Goal: Check status: Check status

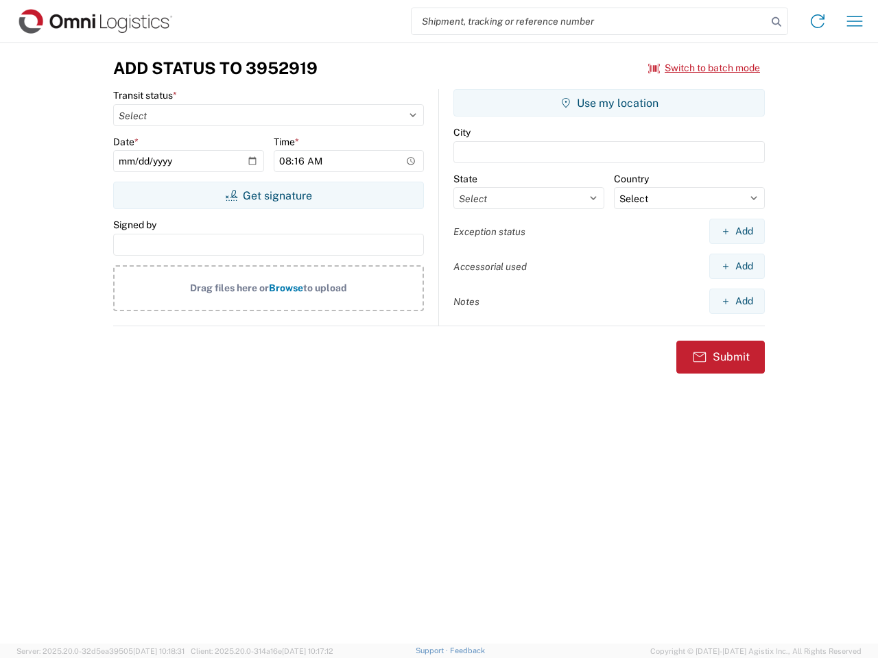
click at [589, 21] on input "search" at bounding box center [589, 21] width 355 height 26
click at [776, 22] on icon at bounding box center [776, 21] width 19 height 19
click at [818, 21] on icon at bounding box center [818, 21] width 22 height 22
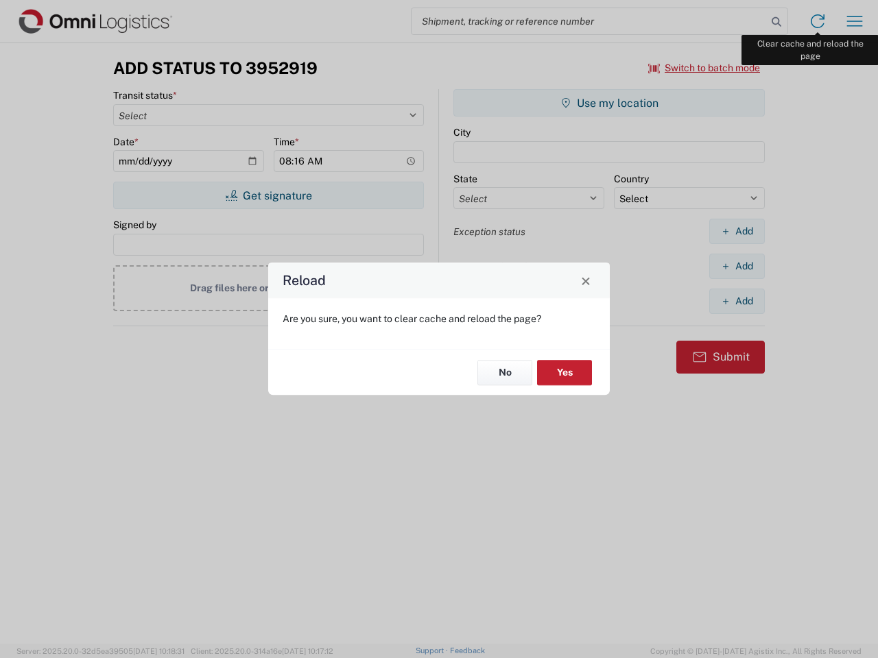
click at [855, 21] on div "Reload Are you sure, you want to clear cache and reload the page? No Yes" at bounding box center [439, 329] width 878 height 658
click at [704, 68] on div "Reload Are you sure, you want to clear cache and reload the page? No Yes" at bounding box center [439, 329] width 878 height 658
click at [268, 195] on div "Reload Are you sure, you want to clear cache and reload the page? No Yes" at bounding box center [439, 329] width 878 height 658
click at [609, 103] on div "Reload Are you sure, you want to clear cache and reload the page? No Yes" at bounding box center [439, 329] width 878 height 658
click at [737, 231] on div "Reload Are you sure, you want to clear cache and reload the page? No Yes" at bounding box center [439, 329] width 878 height 658
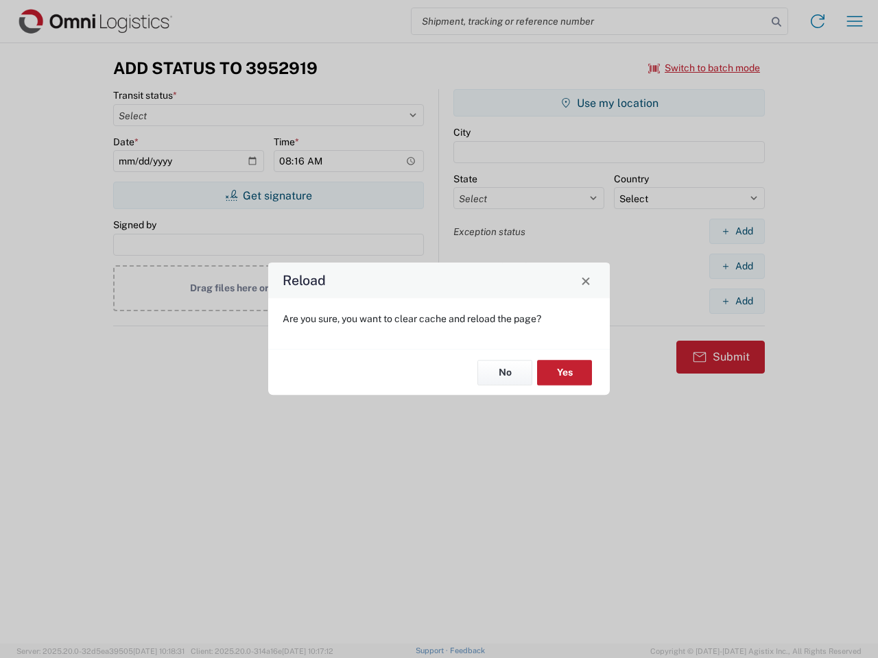
click at [737, 266] on div "Reload Are you sure, you want to clear cache and reload the page? No Yes" at bounding box center [439, 329] width 878 height 658
click at [737, 301] on div "Reload Are you sure, you want to clear cache and reload the page? No Yes" at bounding box center [439, 329] width 878 height 658
